Goal: Check status: Check status

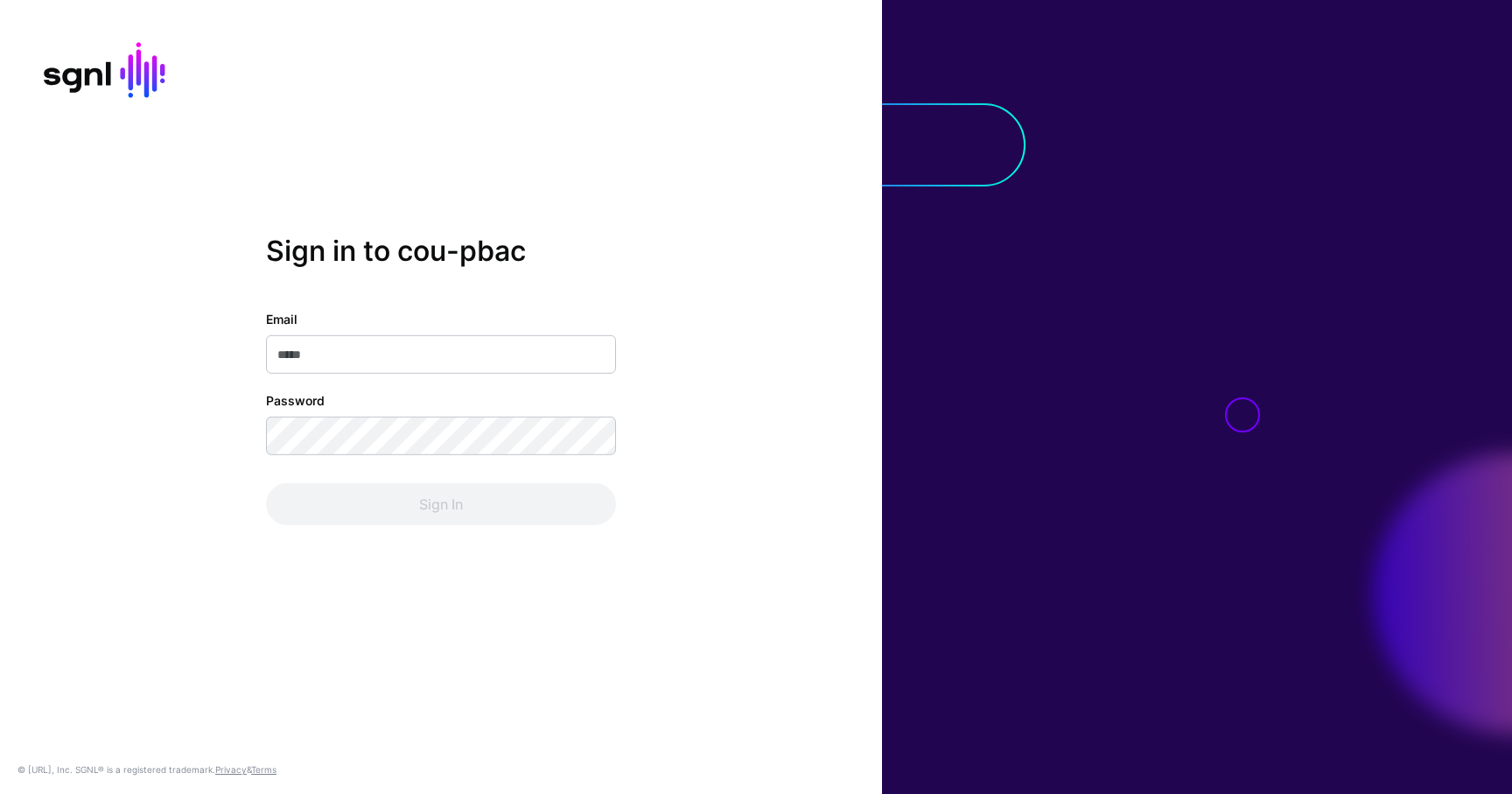
type input "**********"
click at [381, 525] on div "**********" at bounding box center [441, 396] width 882 height 325
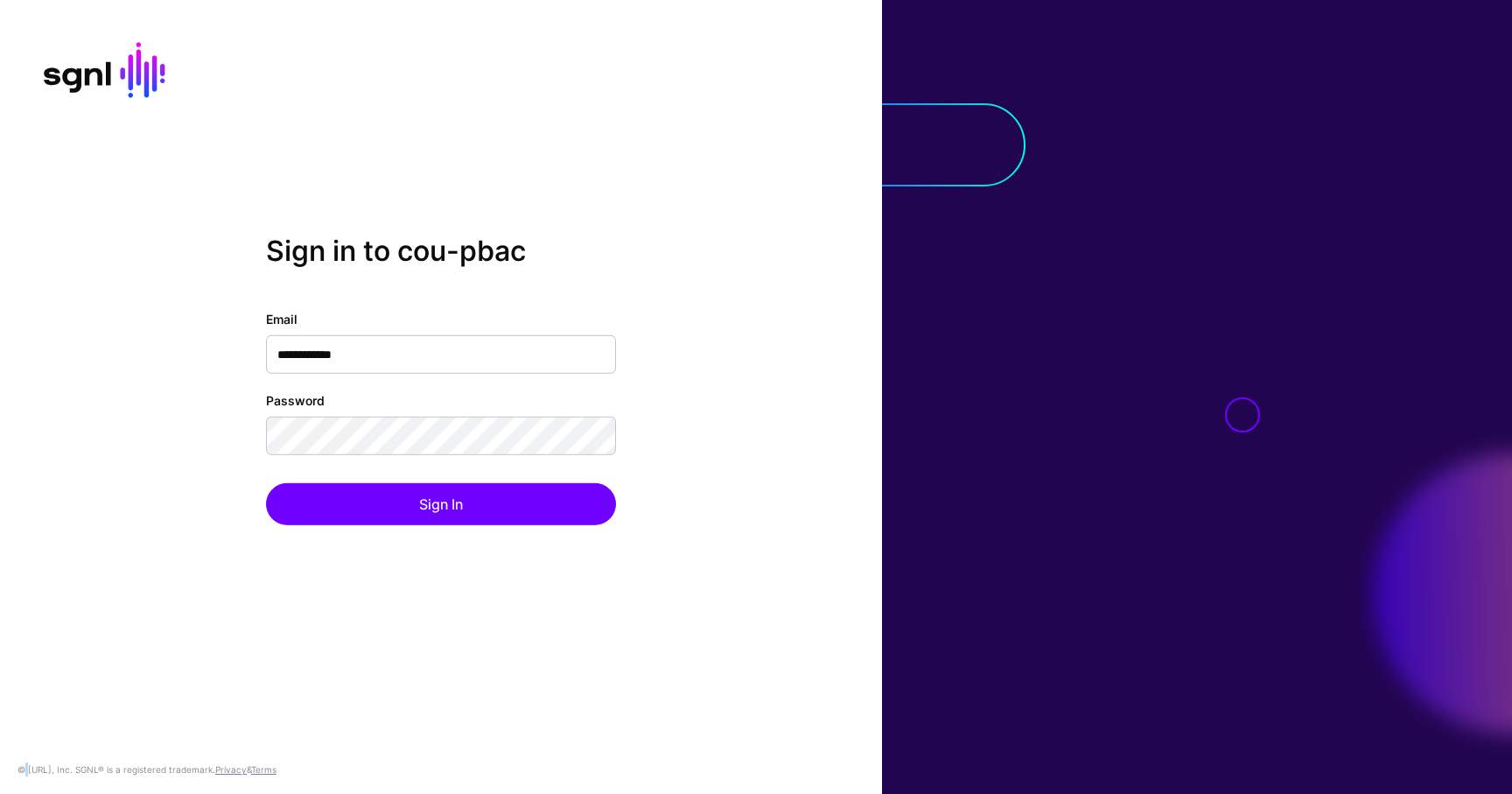
click at [381, 525] on div "**********" at bounding box center [441, 396] width 882 height 325
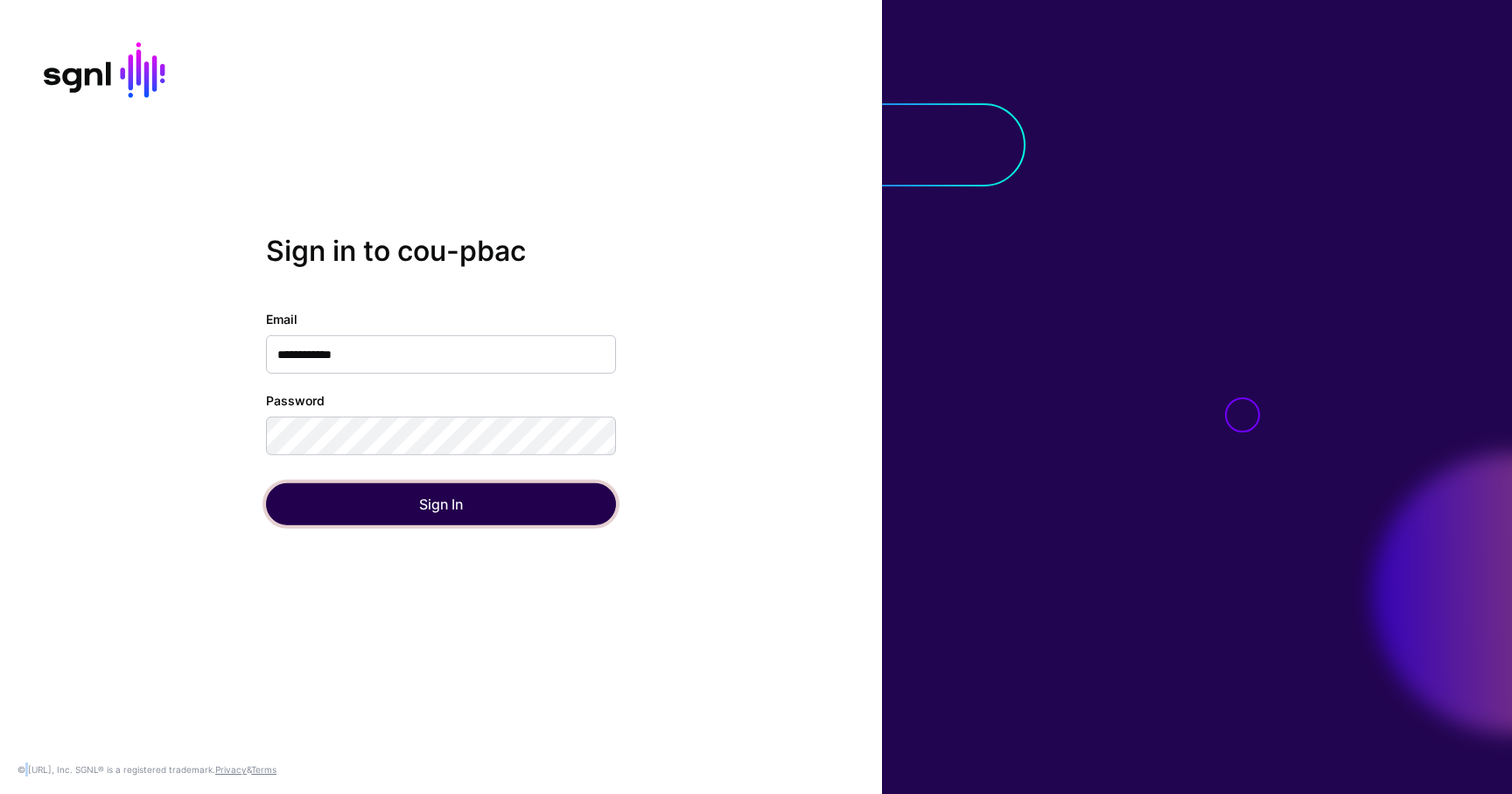
click at [383, 519] on button "Sign In" at bounding box center [441, 504] width 350 height 42
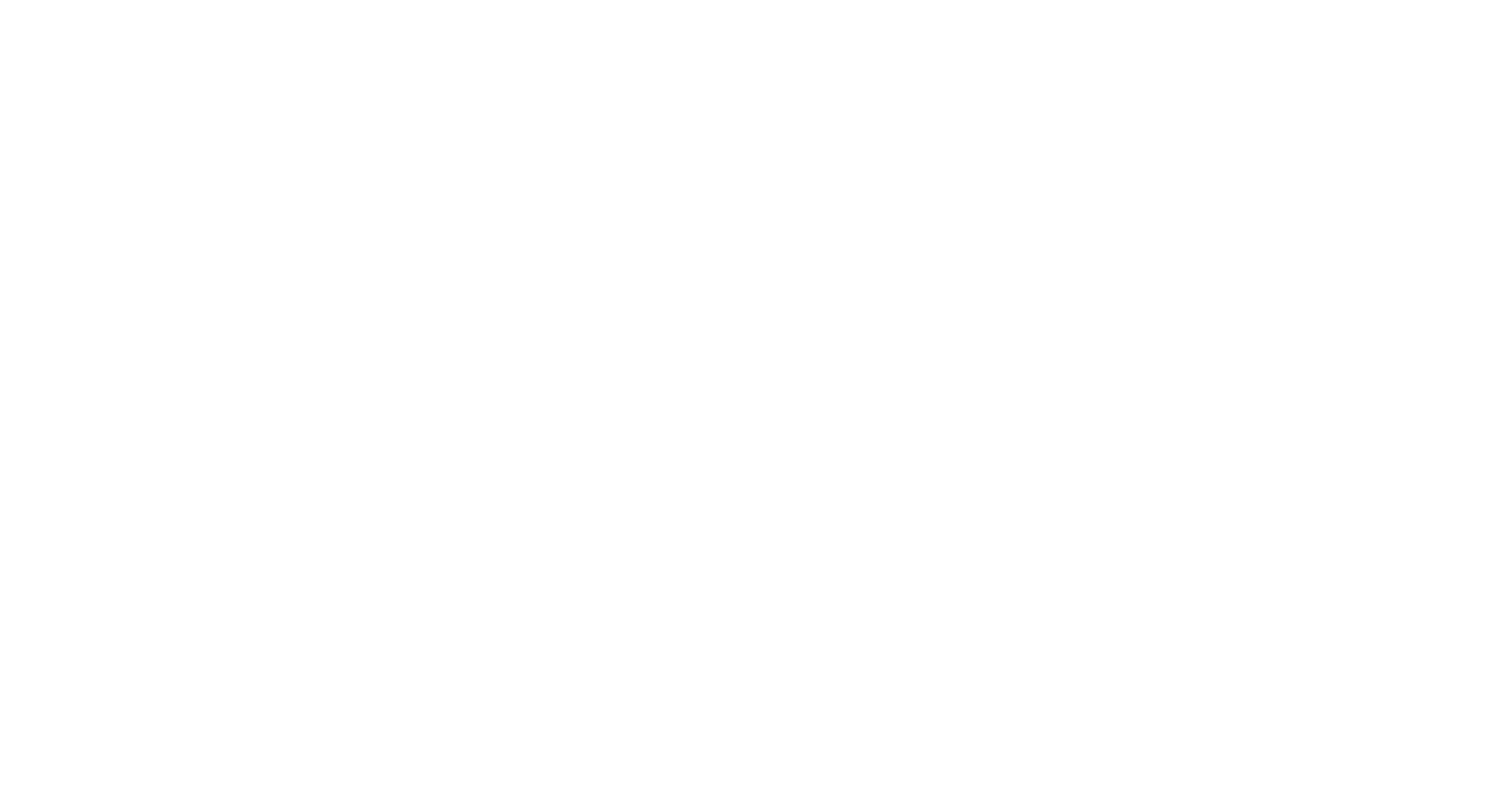
click at [240, 653] on div at bounding box center [756, 397] width 1512 height 794
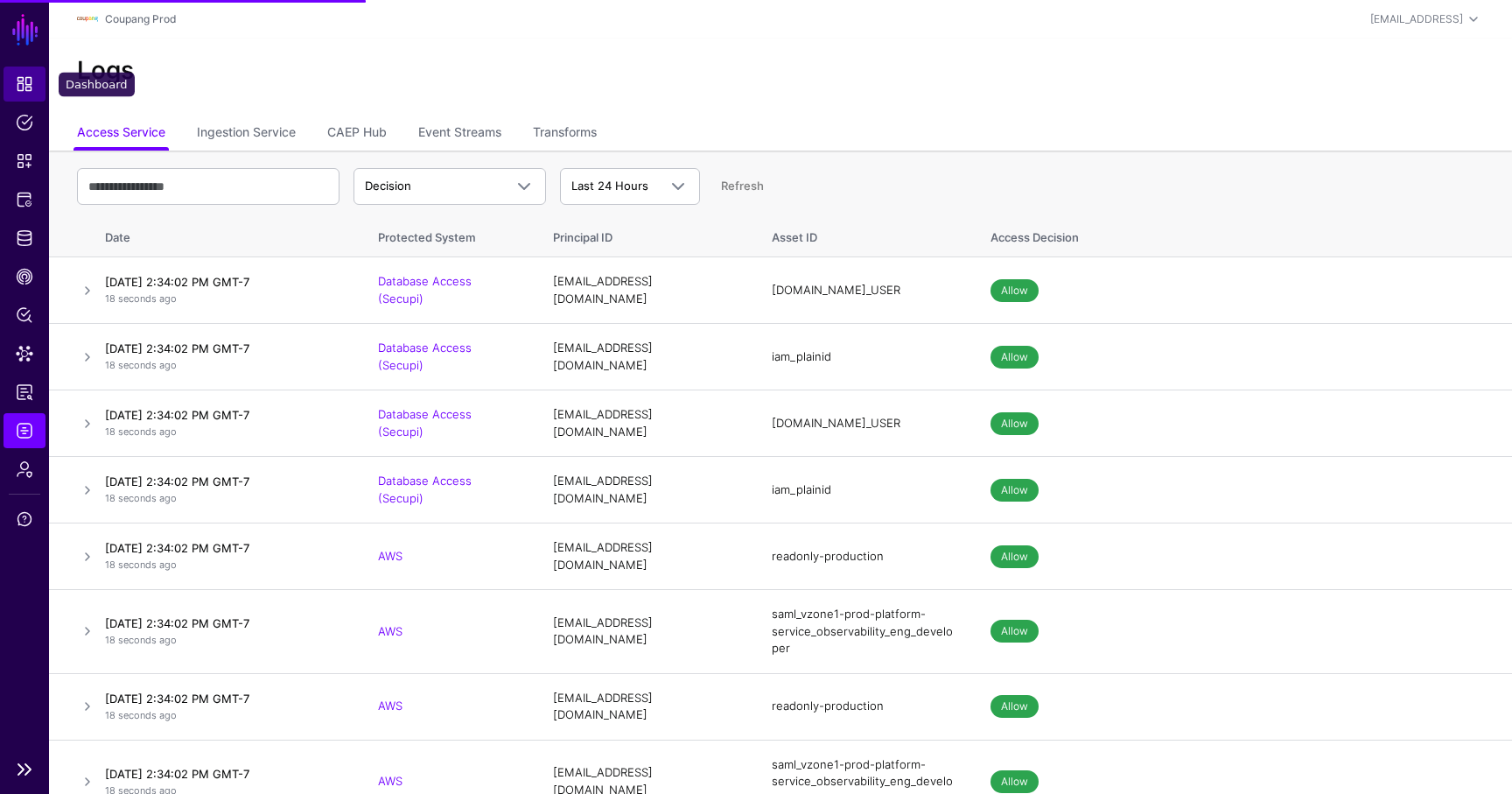
click at [29, 73] on link "Dashboard" at bounding box center [25, 84] width 42 height 35
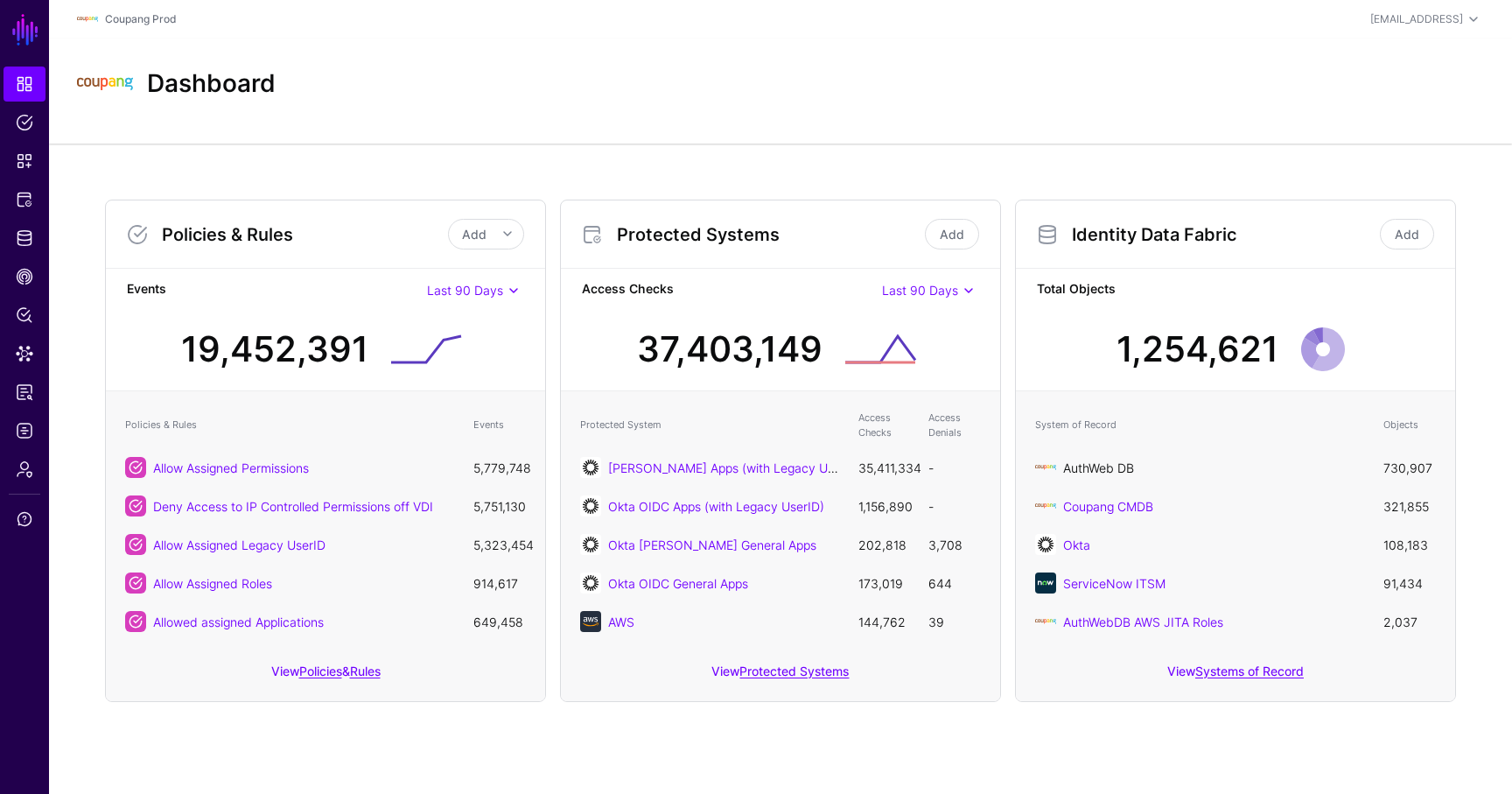
click at [1090, 462] on link "AuthWeb DB" at bounding box center [1099, 468] width 71 height 15
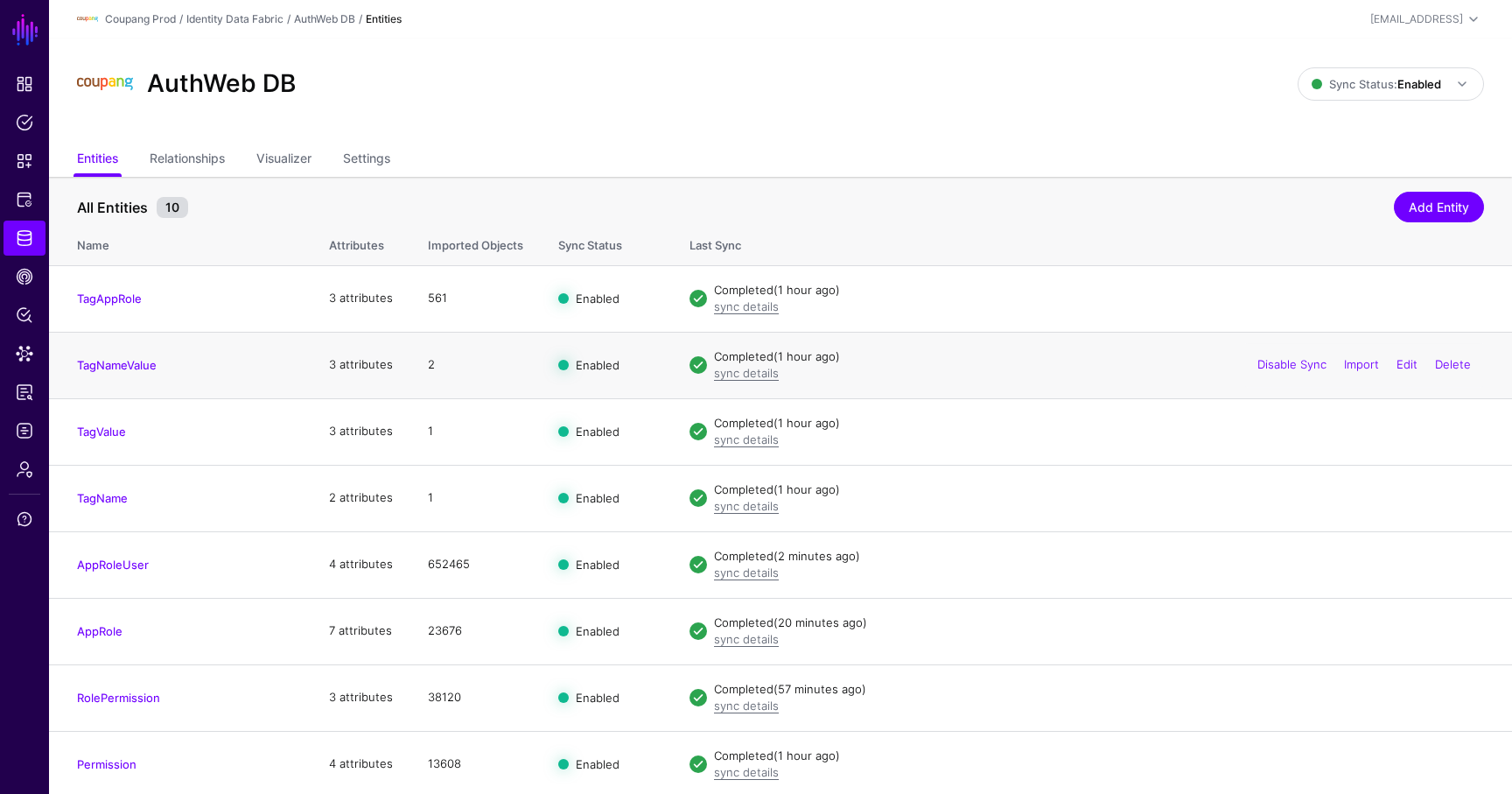
scroll to position [136, 0]
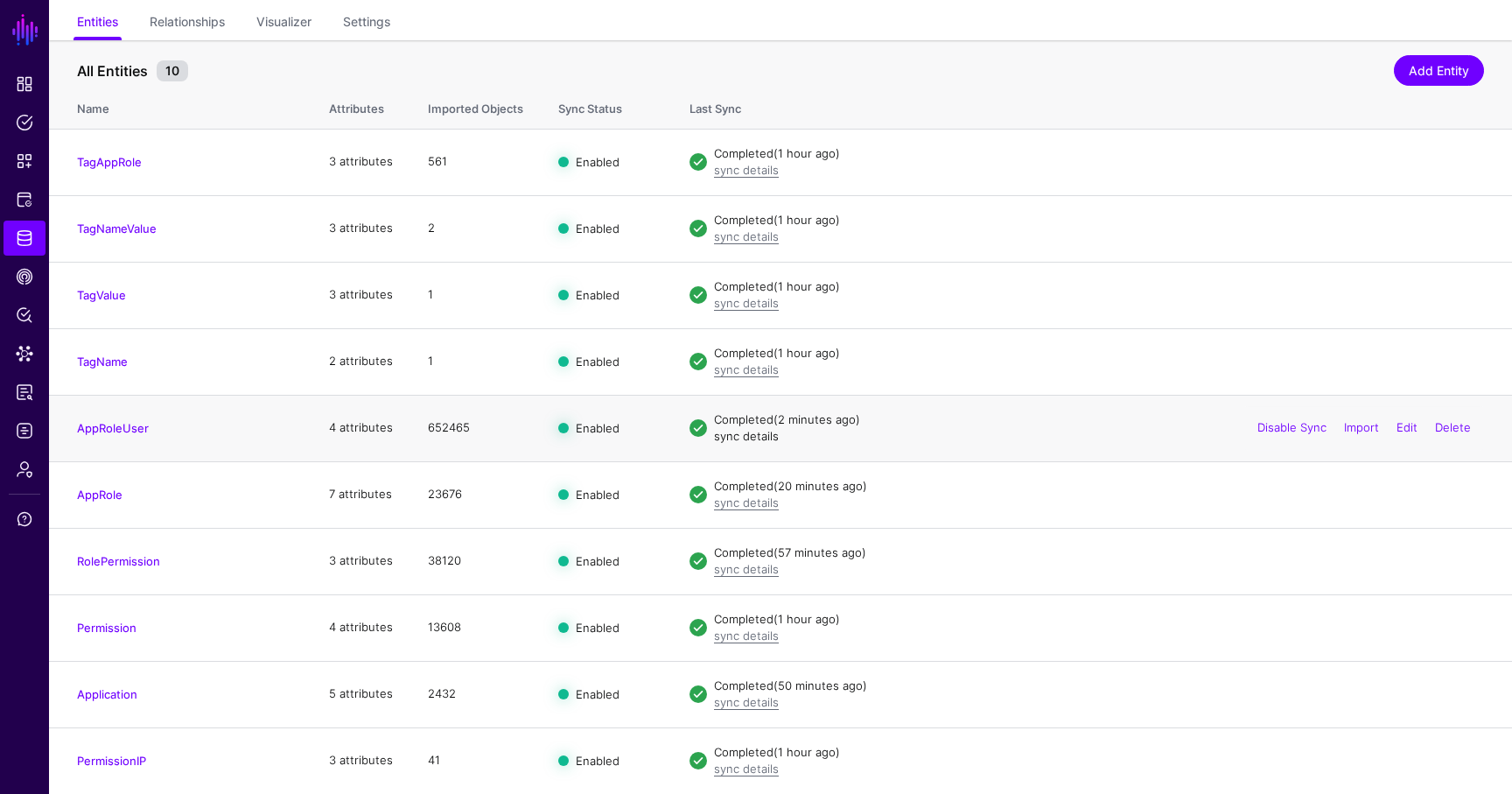
click at [751, 438] on link "sync details" at bounding box center [746, 436] width 65 height 14
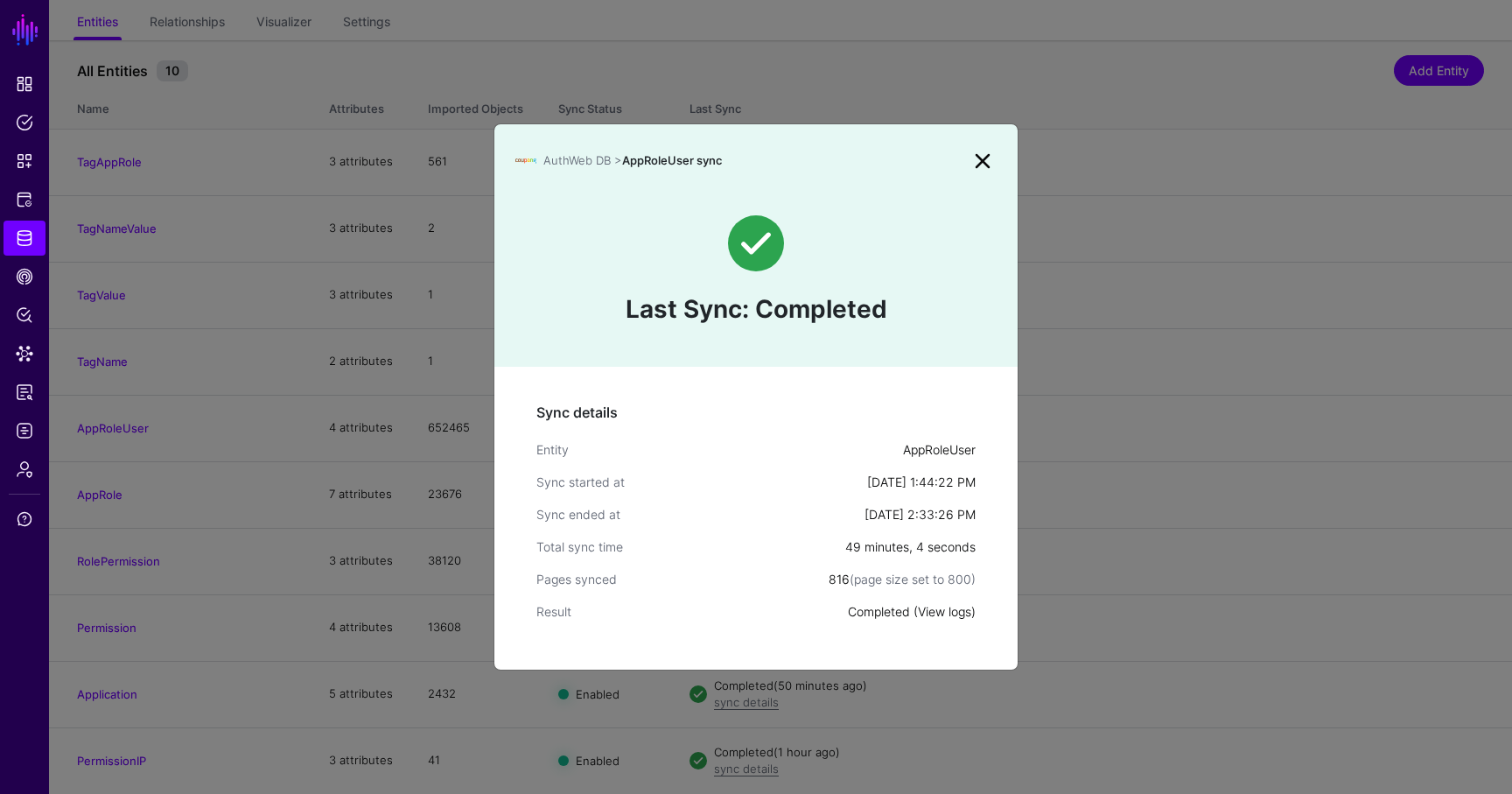
click at [941, 608] on link "View logs" at bounding box center [944, 611] width 53 height 15
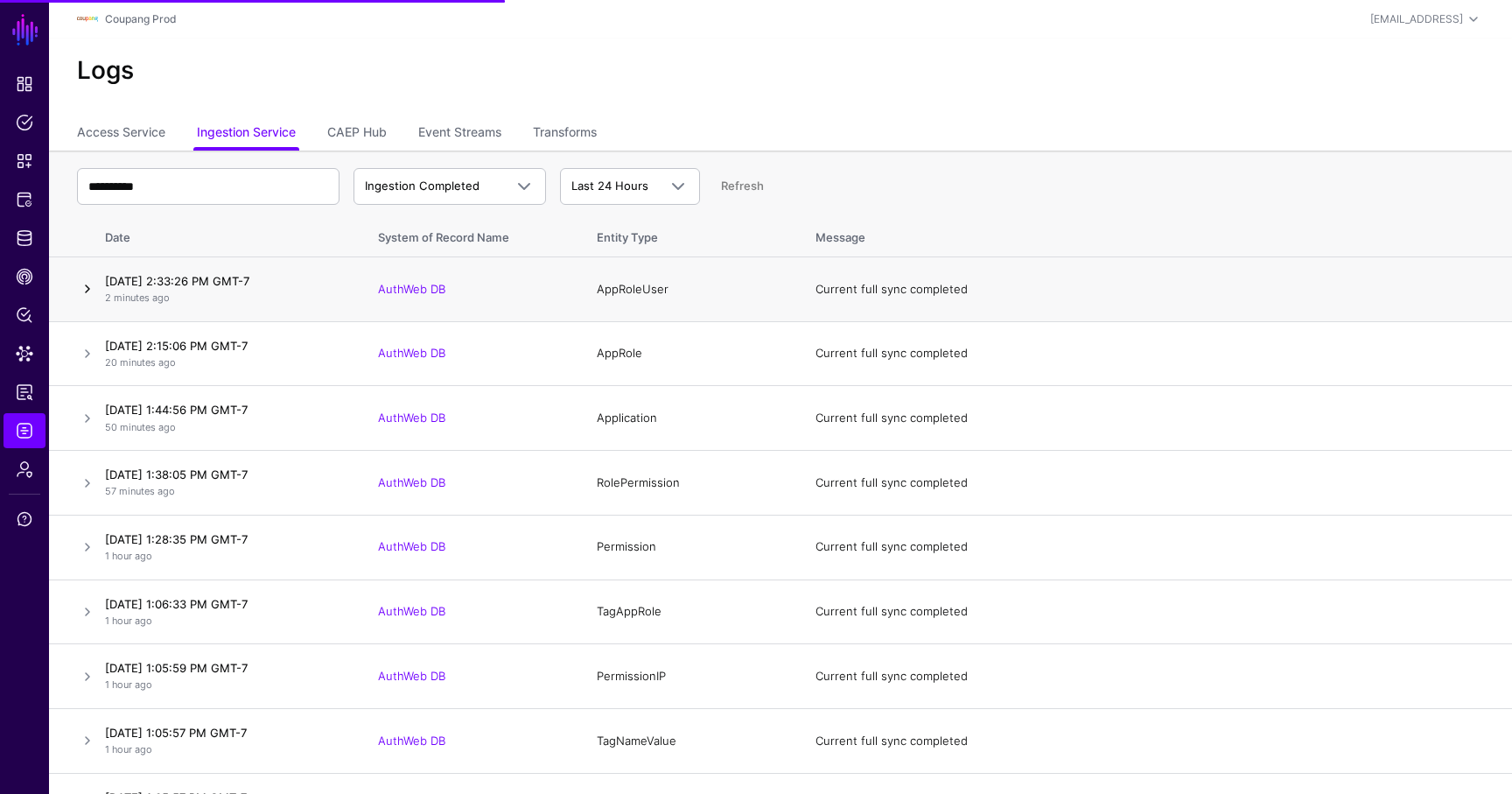
click at [85, 291] on link at bounding box center [88, 289] width 21 height 21
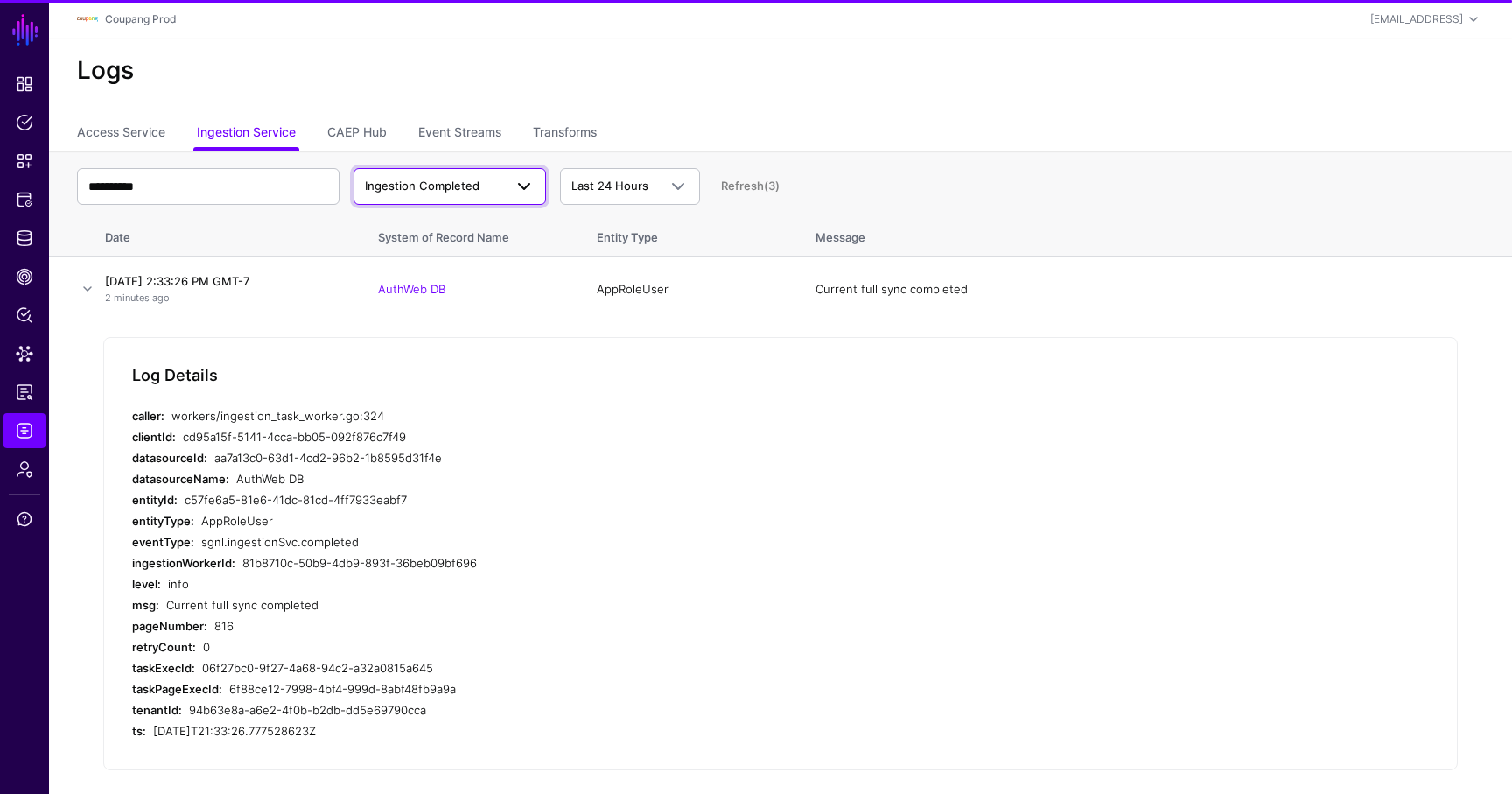
click at [492, 192] on span "Ingestion Completed" at bounding box center [434, 187] width 138 height 18
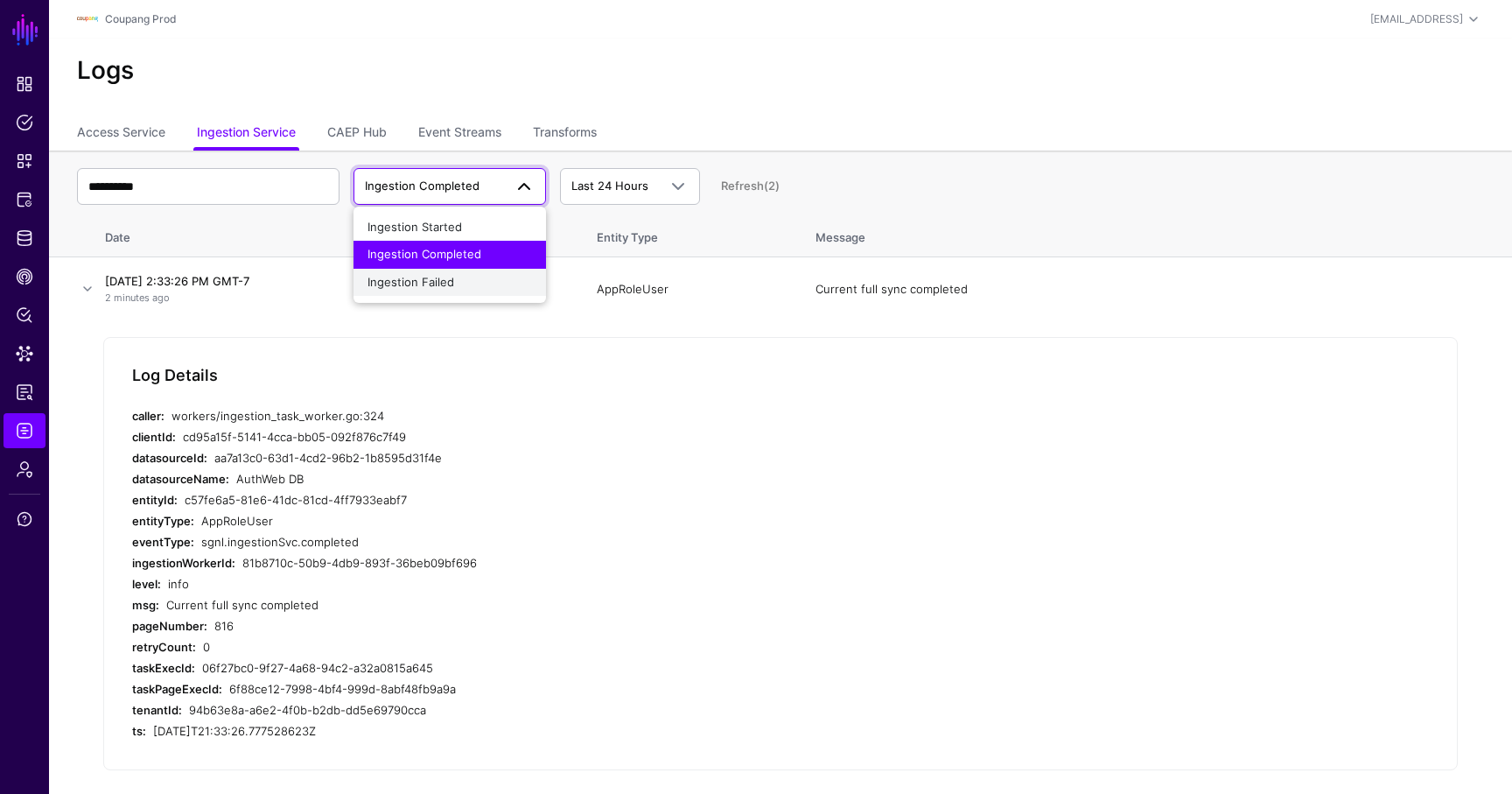
click at [500, 290] on div "Ingestion Failed" at bounding box center [450, 283] width 164 height 18
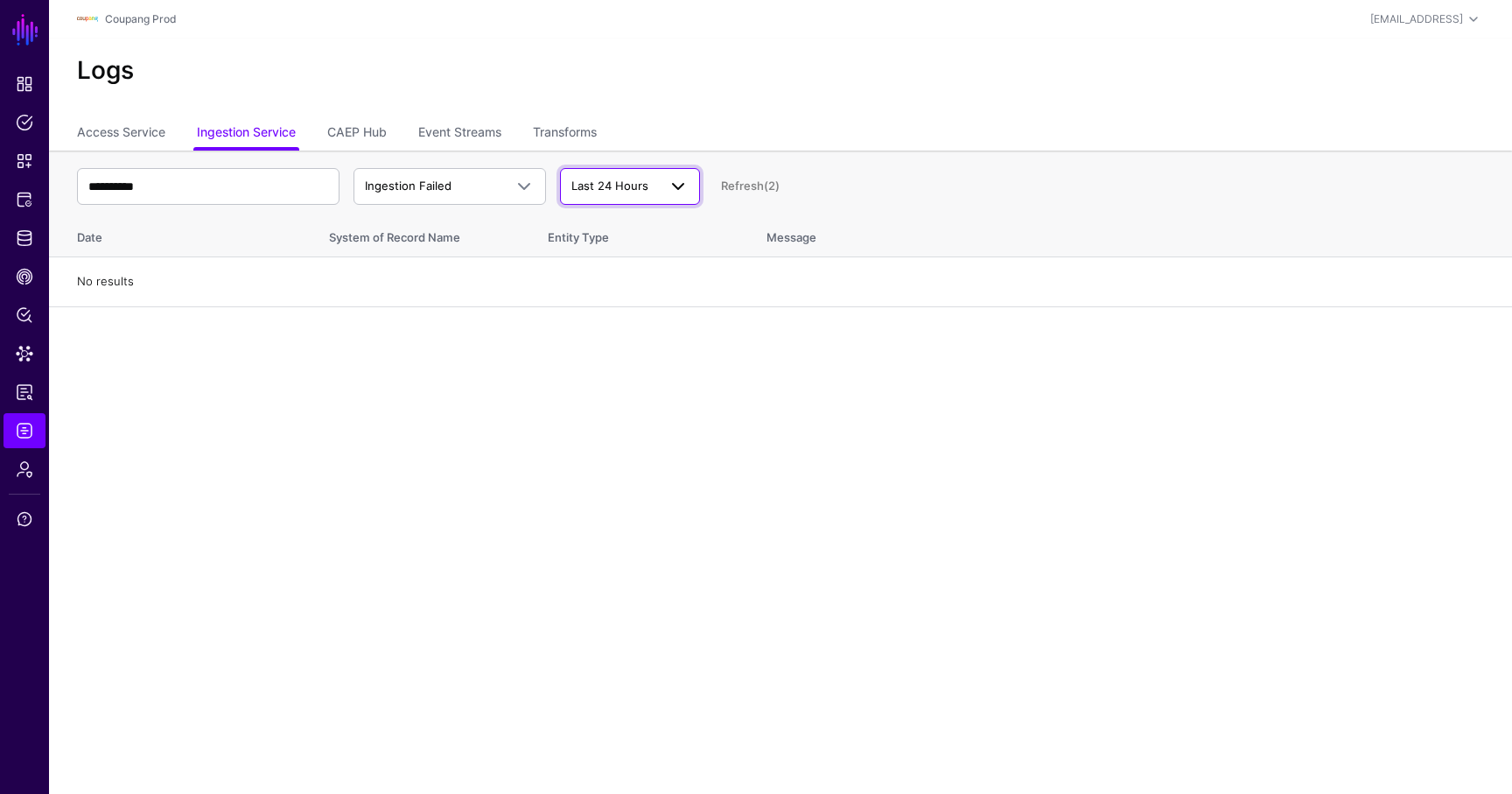
click at [618, 189] on span "Last 24 Hours" at bounding box center [609, 186] width 77 height 14
click at [627, 254] on span "Last 7 Days" at bounding box center [605, 254] width 62 height 14
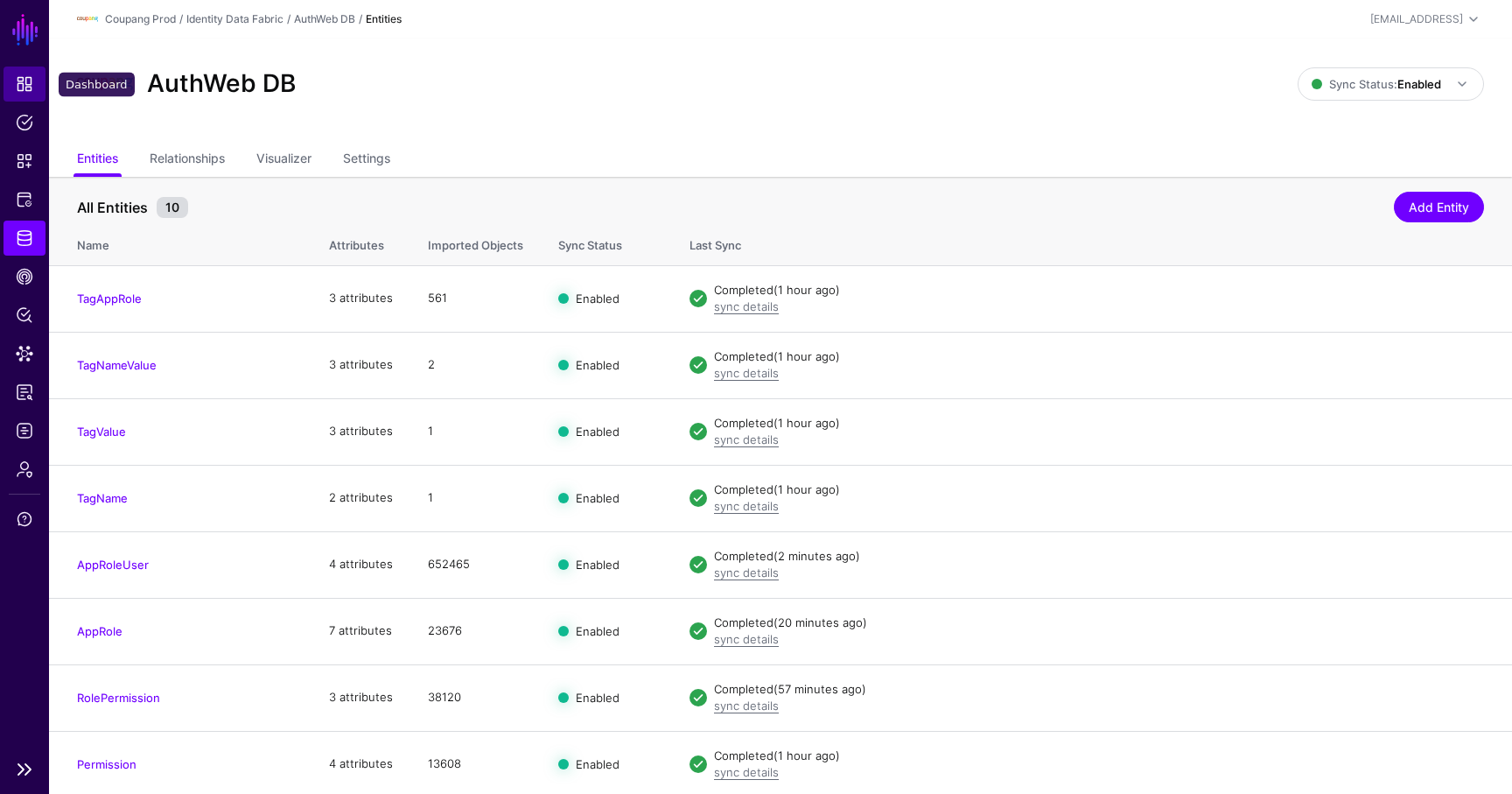
click at [21, 87] on span "Dashboard" at bounding box center [25, 84] width 18 height 18
